Goal: Task Accomplishment & Management: Manage account settings

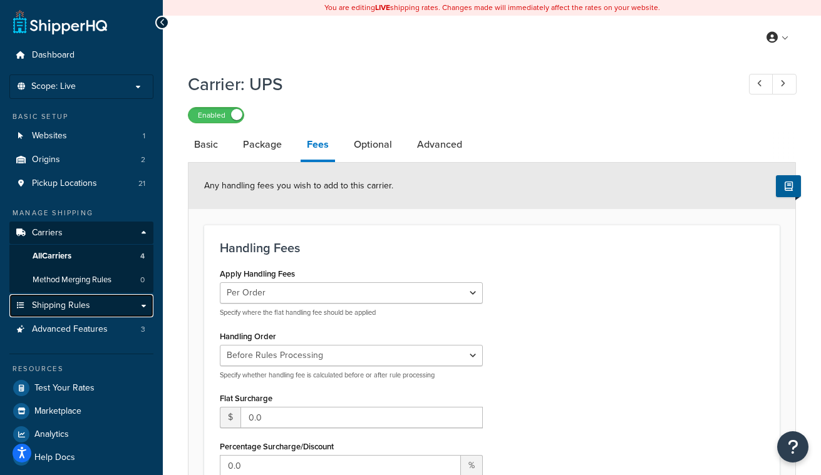
click at [103, 304] on link "Shipping Rules" at bounding box center [81, 305] width 144 height 23
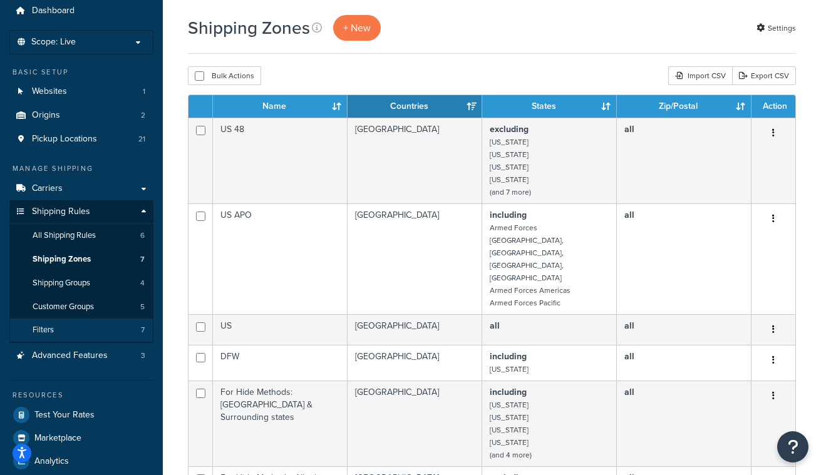
scroll to position [55, 0]
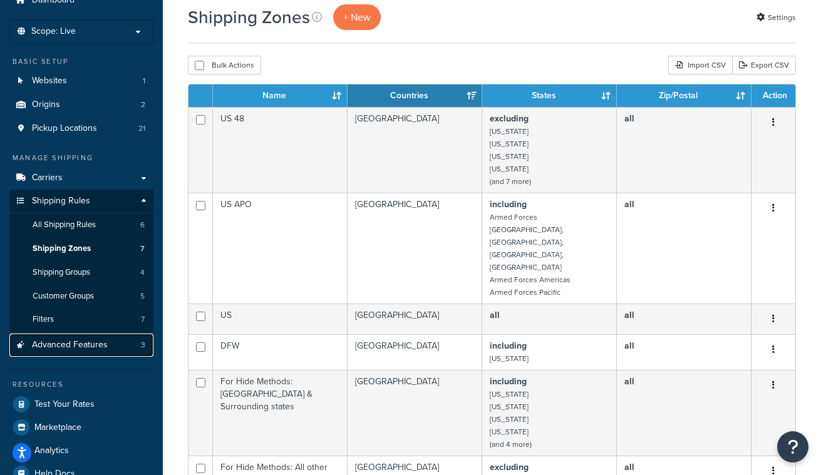
click at [103, 344] on span "Advanced Features" at bounding box center [70, 345] width 76 height 11
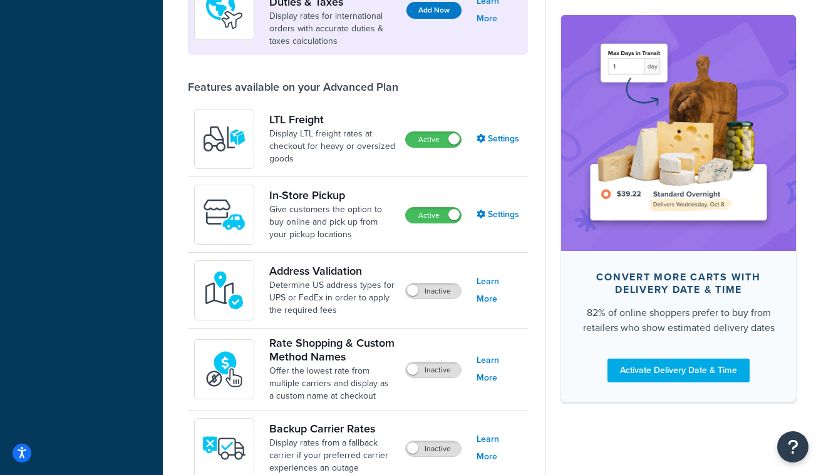
scroll to position [433, 0]
click at [498, 214] on link "Settings" at bounding box center [498, 214] width 45 height 18
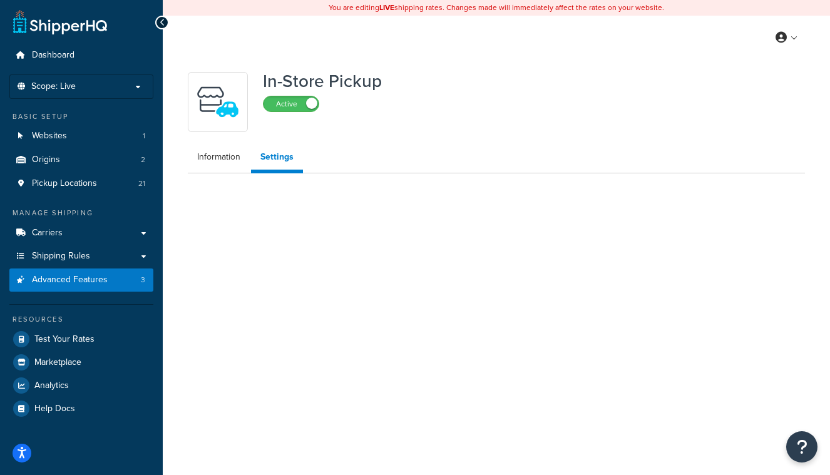
select select "inline"
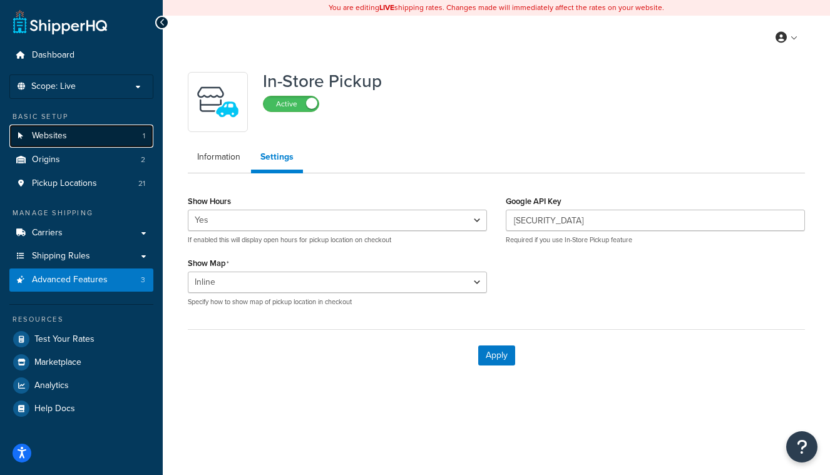
click at [87, 132] on link "Websites 1" at bounding box center [81, 136] width 144 height 23
